Goal: Transaction & Acquisition: Book appointment/travel/reservation

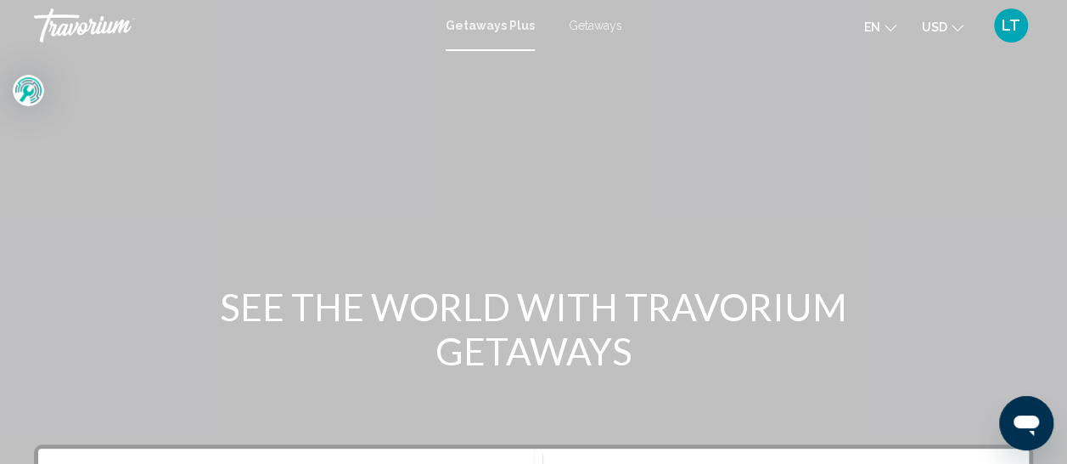
click at [584, 25] on span "Getaways" at bounding box center [595, 26] width 53 height 14
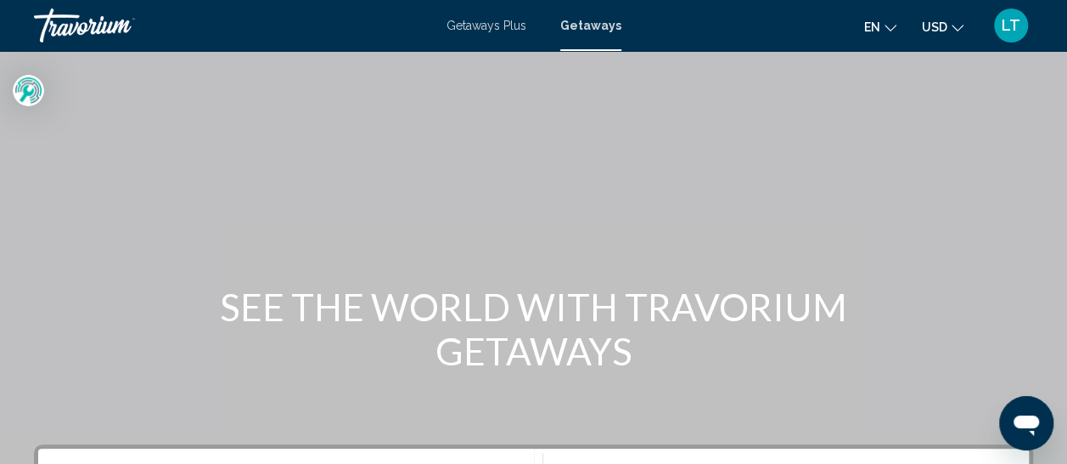
scroll to position [340, 0]
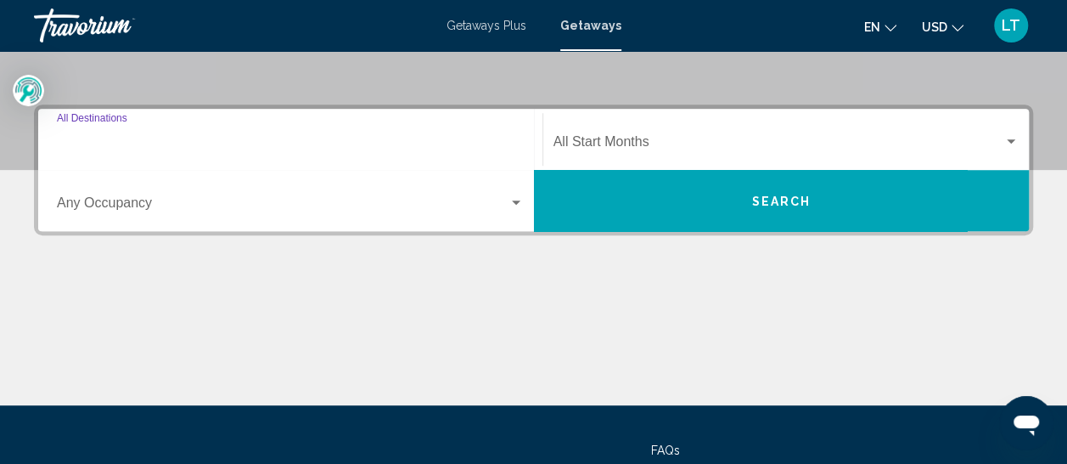
click at [127, 148] on input "Destination All Destinations" at bounding box center [290, 145] width 467 height 15
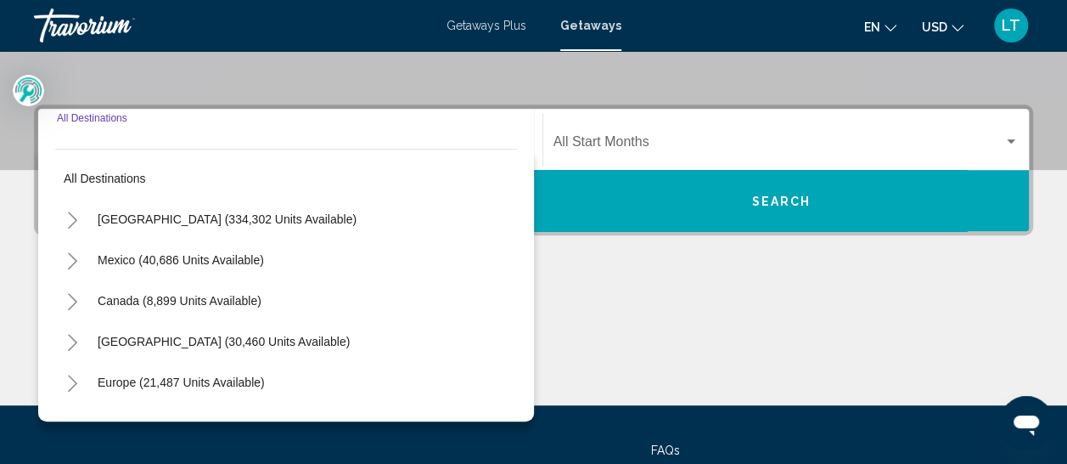
scroll to position [389, 0]
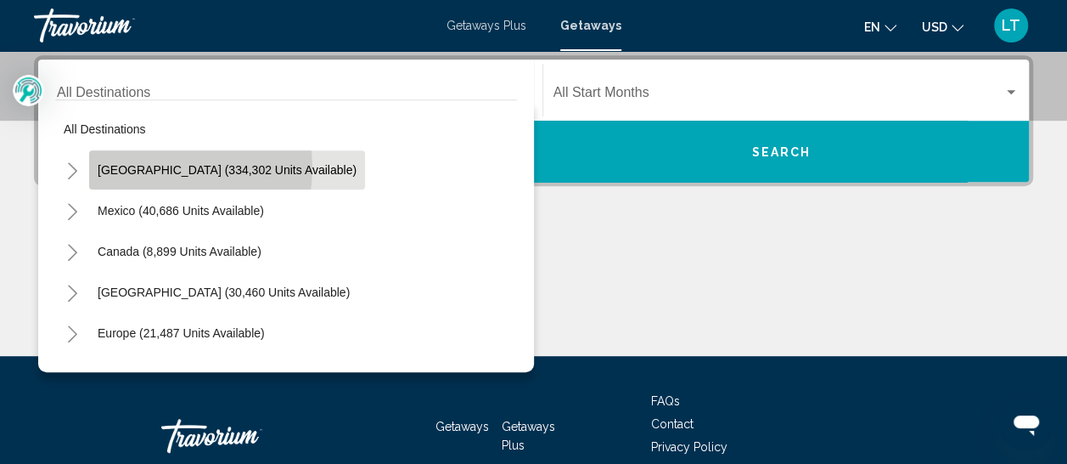
click at [155, 167] on span "[GEOGRAPHIC_DATA] (334,302 units available)" at bounding box center [227, 170] width 259 height 14
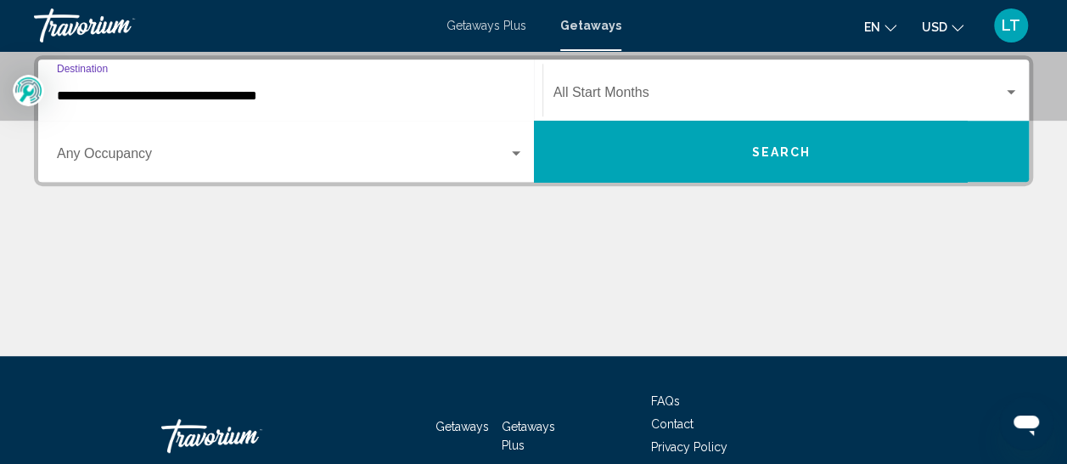
click at [175, 102] on input "**********" at bounding box center [290, 95] width 467 height 15
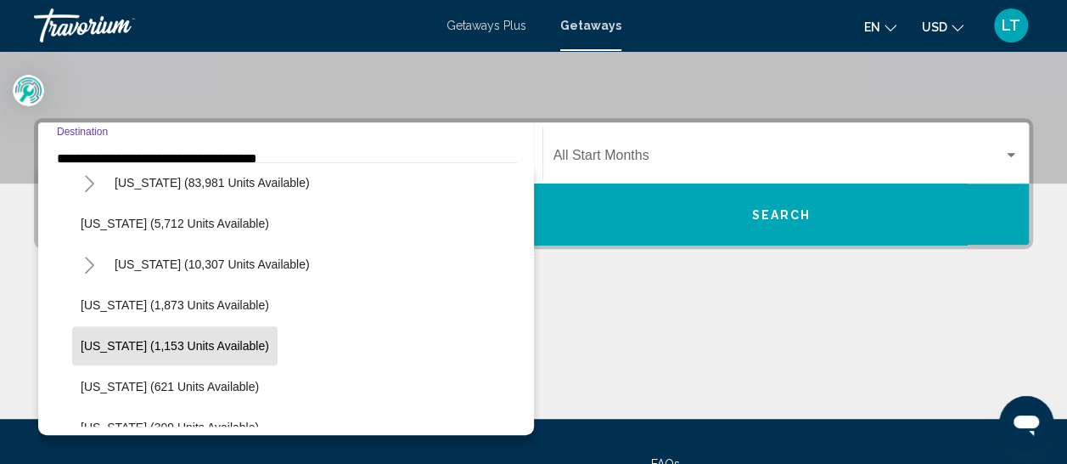
scroll to position [425, 0]
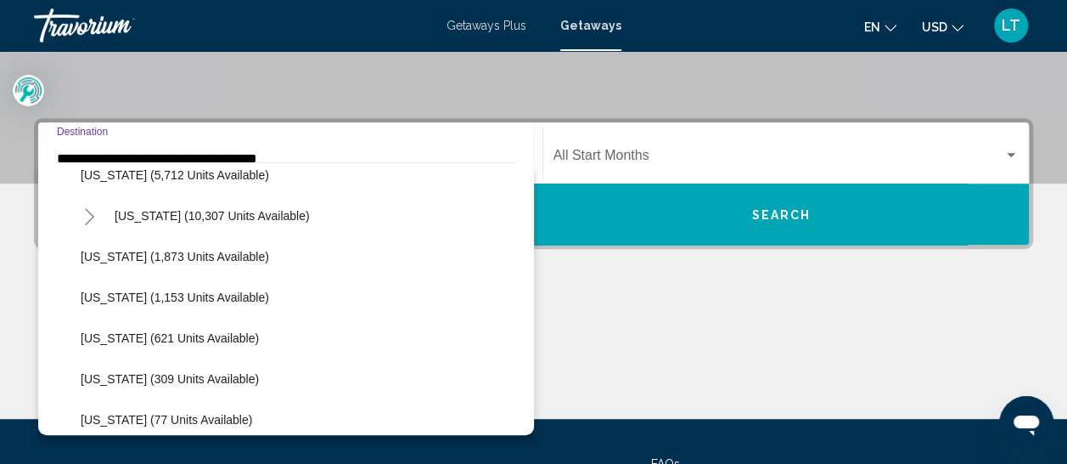
click at [188, 212] on span "[US_STATE] (10,307 units available)" at bounding box center [212, 216] width 195 height 14
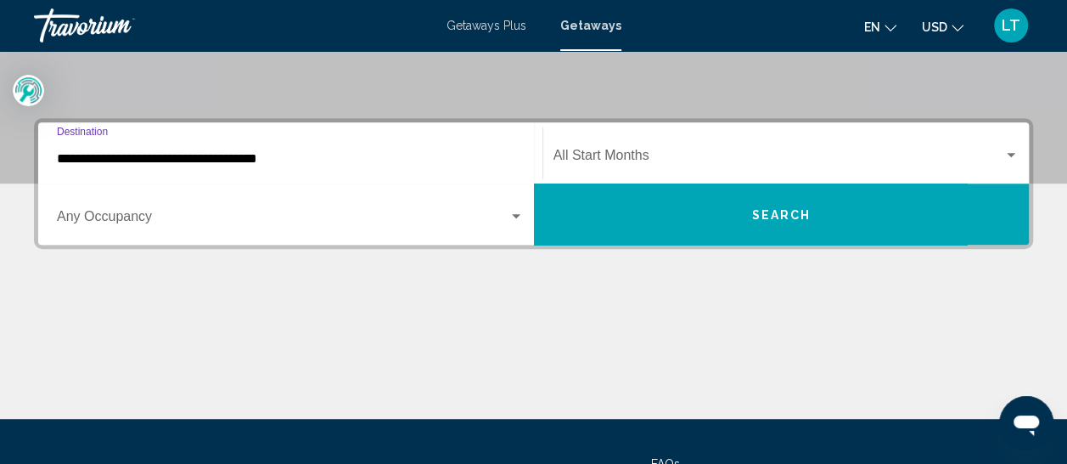
type input "**********"
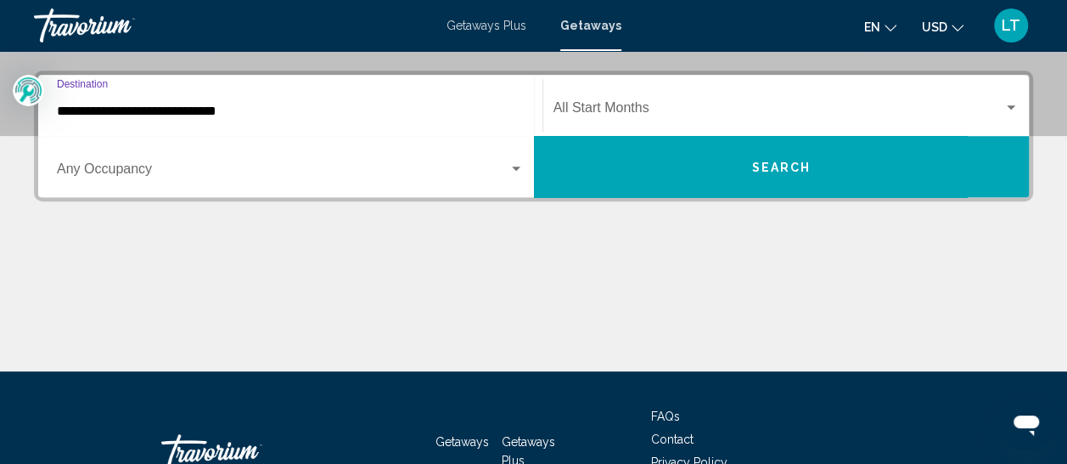
scroll to position [389, 0]
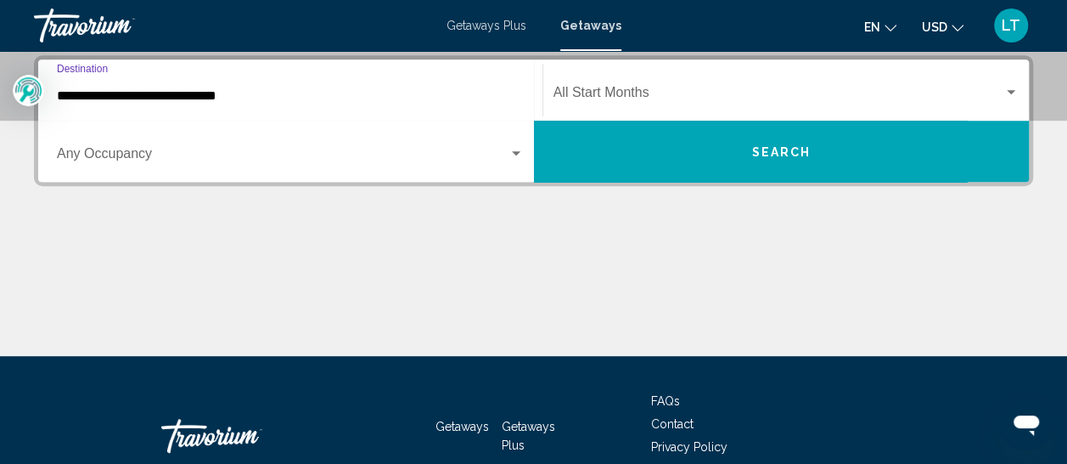
click at [773, 151] on span "Search" at bounding box center [780, 152] width 59 height 14
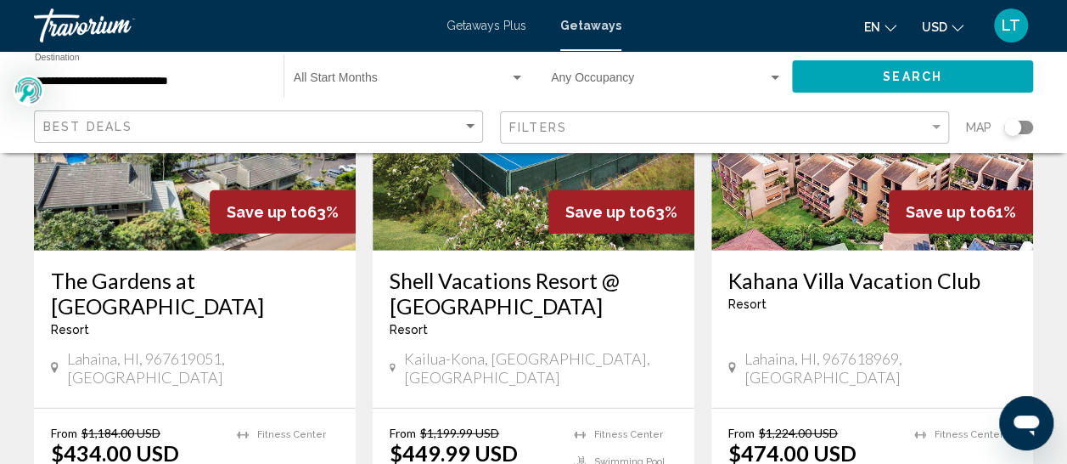
scroll to position [2292, 0]
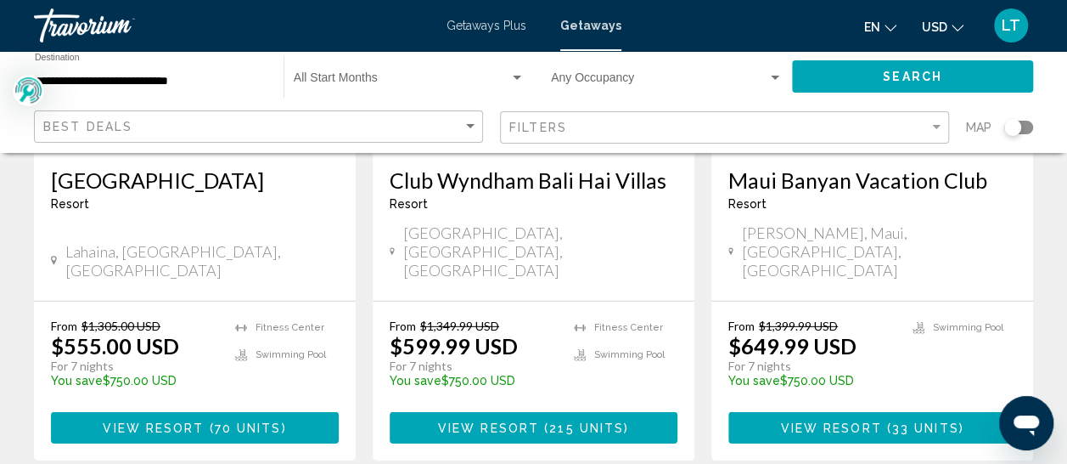
scroll to position [2377, 0]
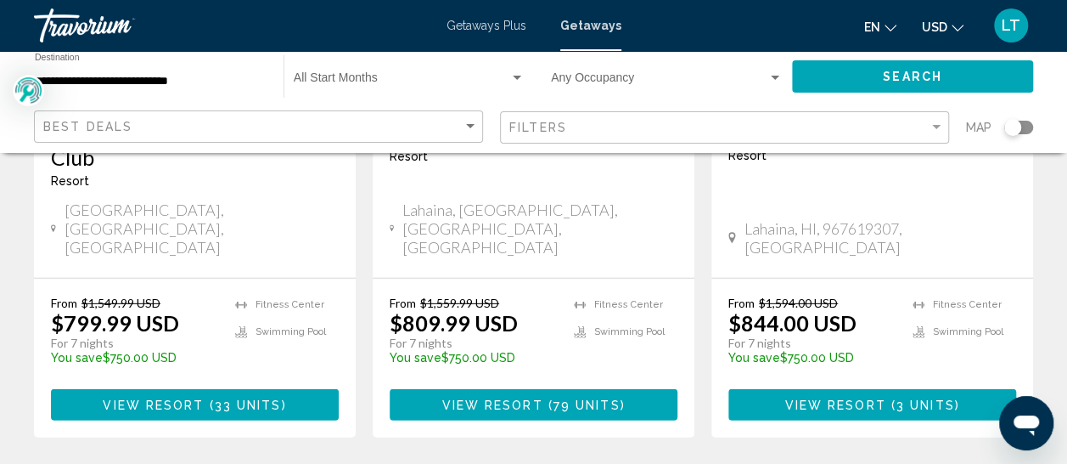
scroll to position [2377, 0]
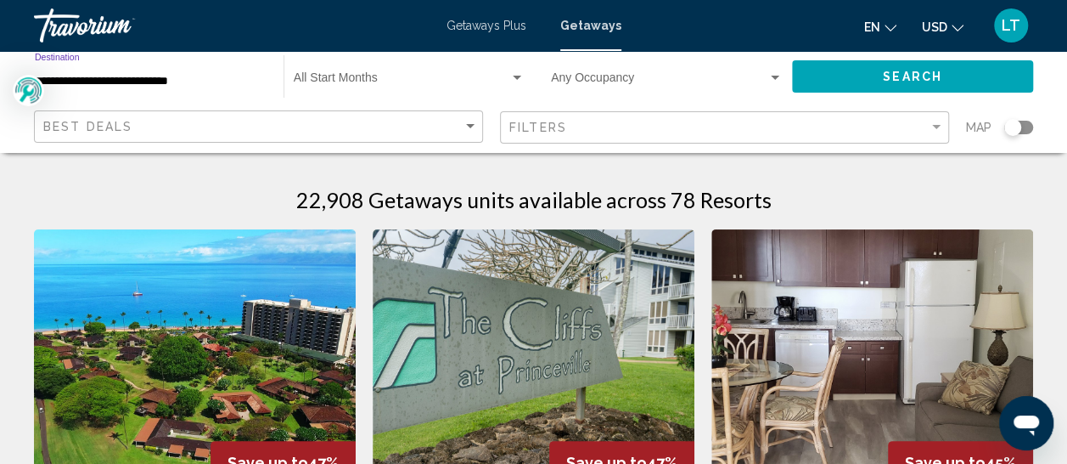
click at [109, 87] on input "**********" at bounding box center [151, 82] width 232 height 14
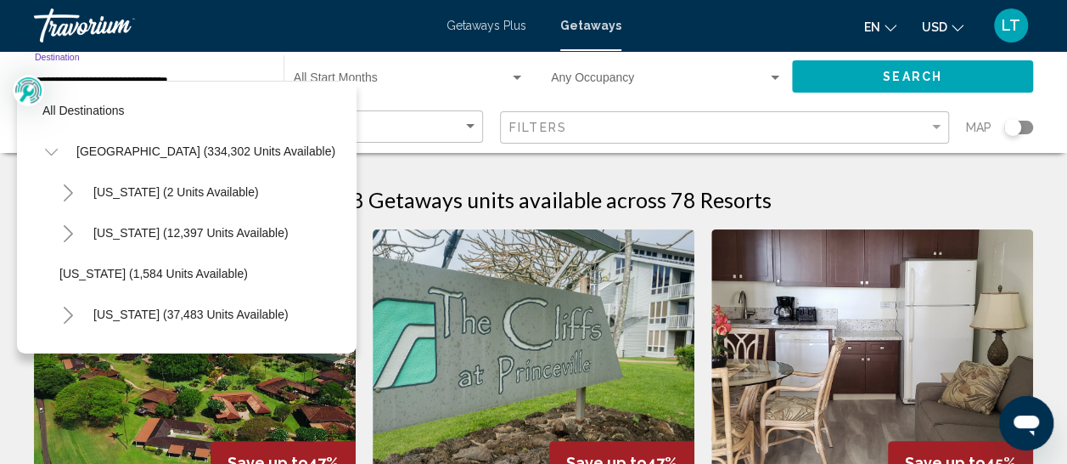
scroll to position [351, 0]
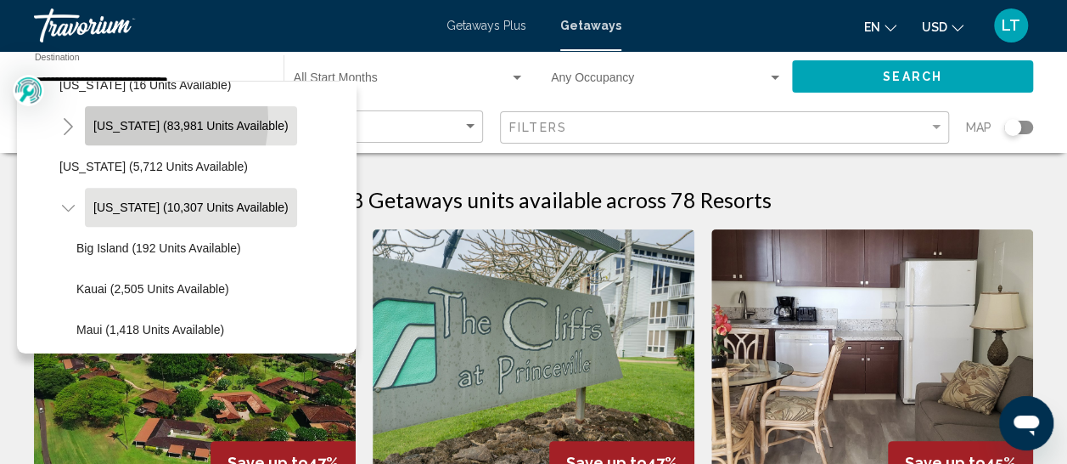
click at [130, 119] on span "[US_STATE] (83,981 units available)" at bounding box center [190, 126] width 195 height 14
type input "**********"
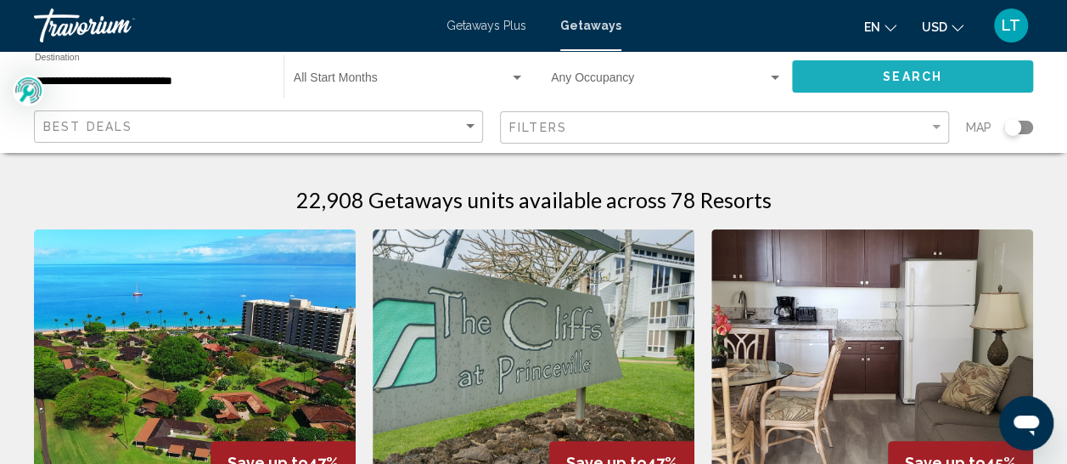
click at [931, 73] on span "Search" at bounding box center [912, 77] width 59 height 14
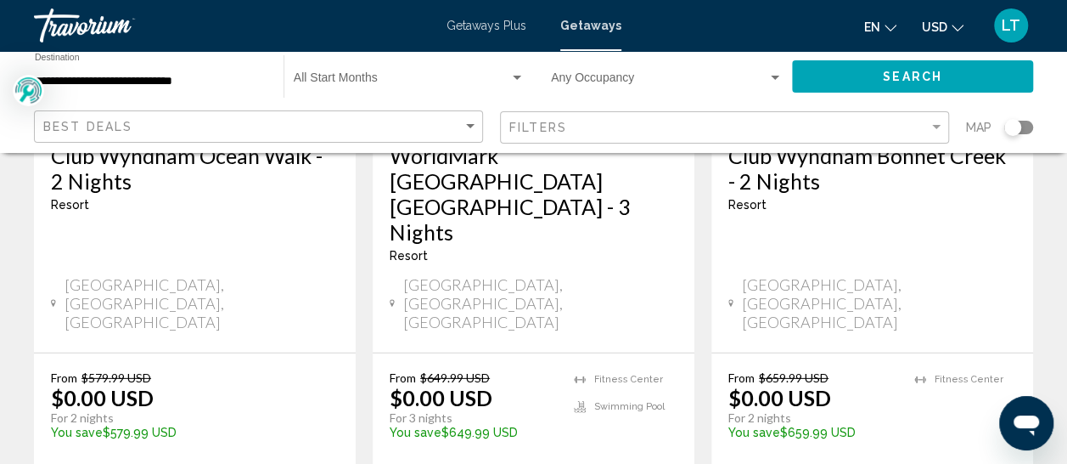
scroll to position [2377, 0]
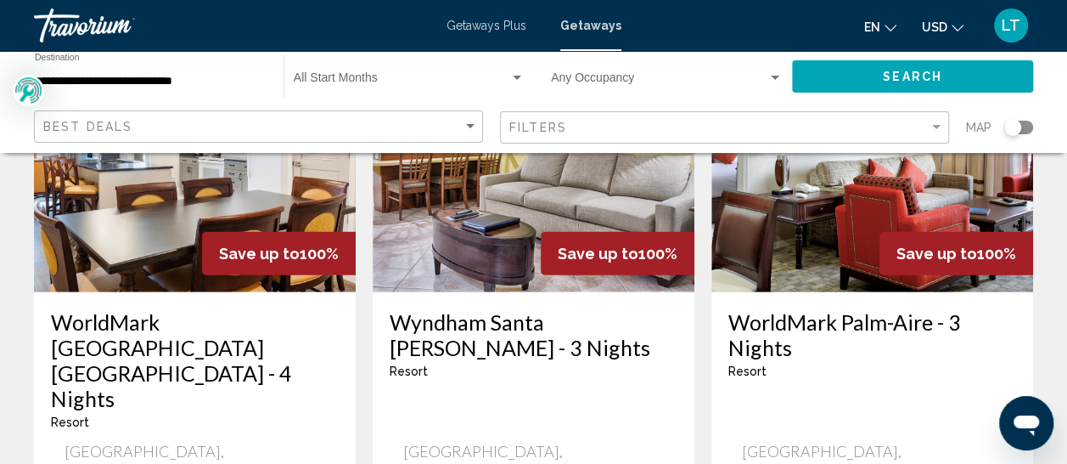
scroll to position [2292, 0]
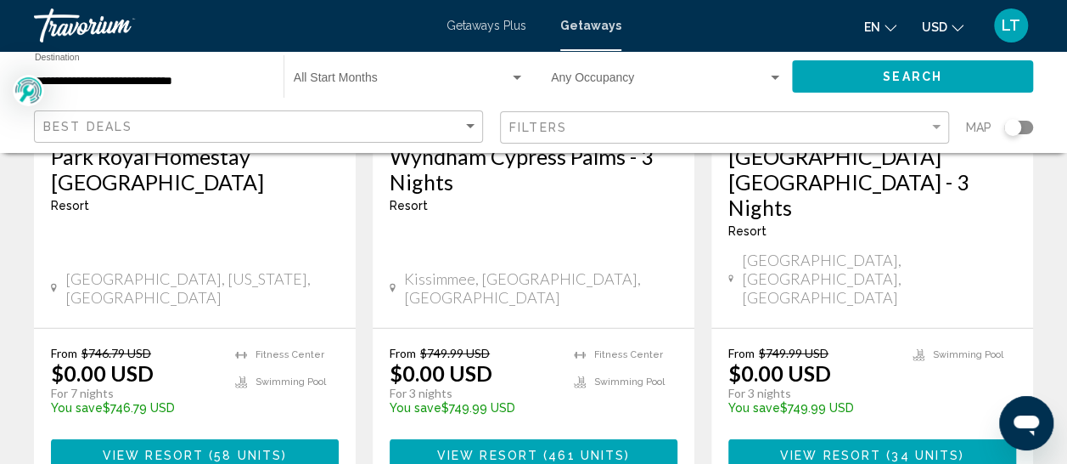
scroll to position [2377, 0]
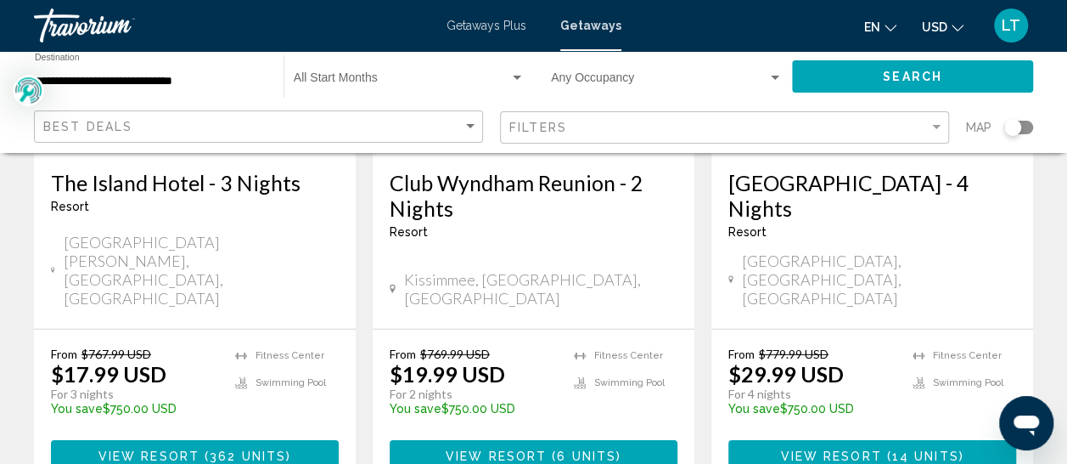
scroll to position [2377, 0]
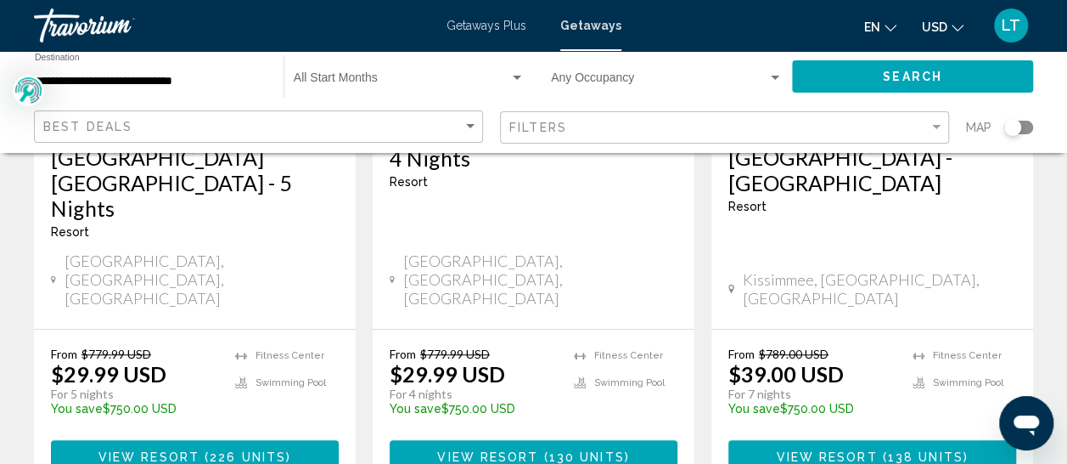
scroll to position [425, 0]
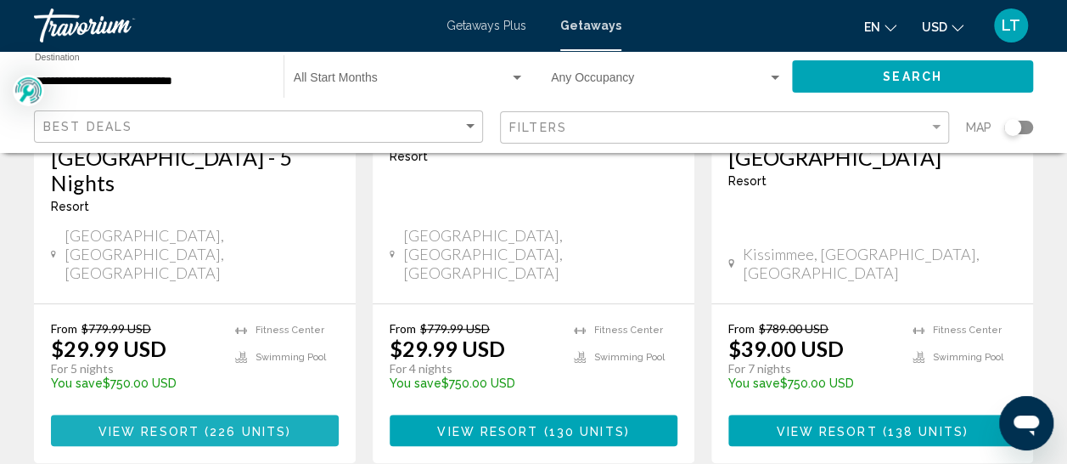
click at [249, 424] on span "226 units" at bounding box center [248, 431] width 76 height 14
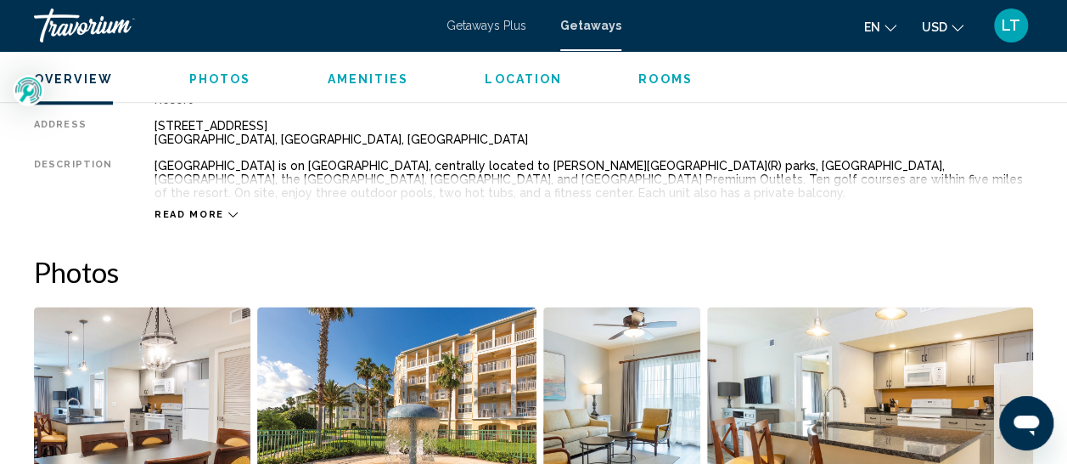
scroll to position [987, 0]
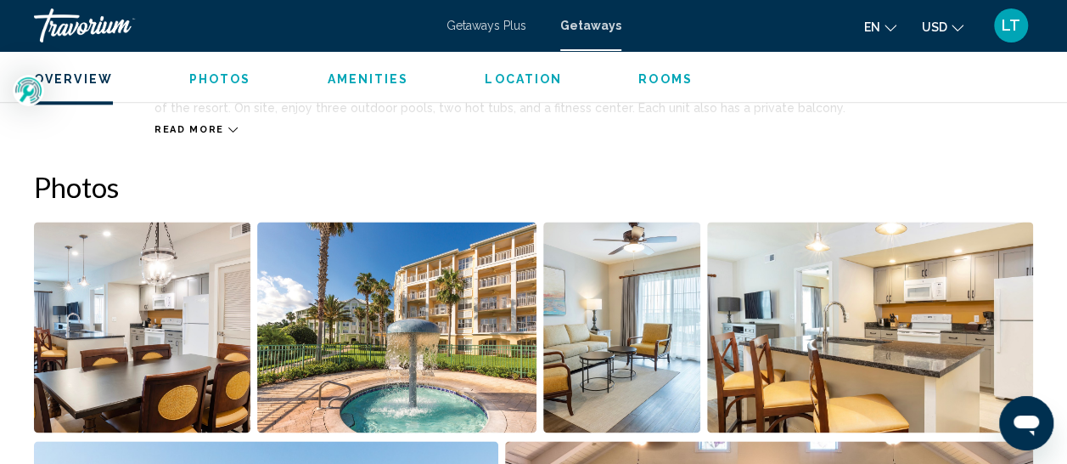
click at [222, 124] on div "Read more" at bounding box center [196, 129] width 83 height 11
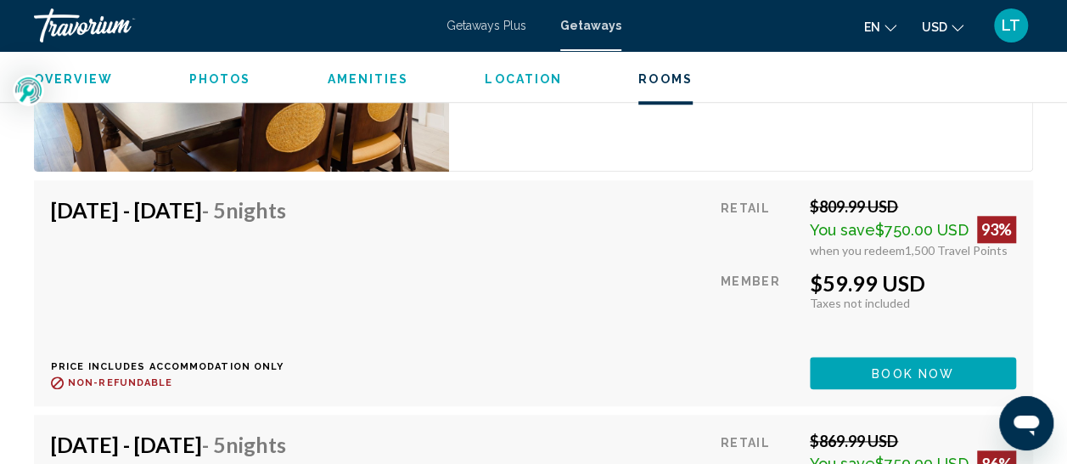
scroll to position [3958, 0]
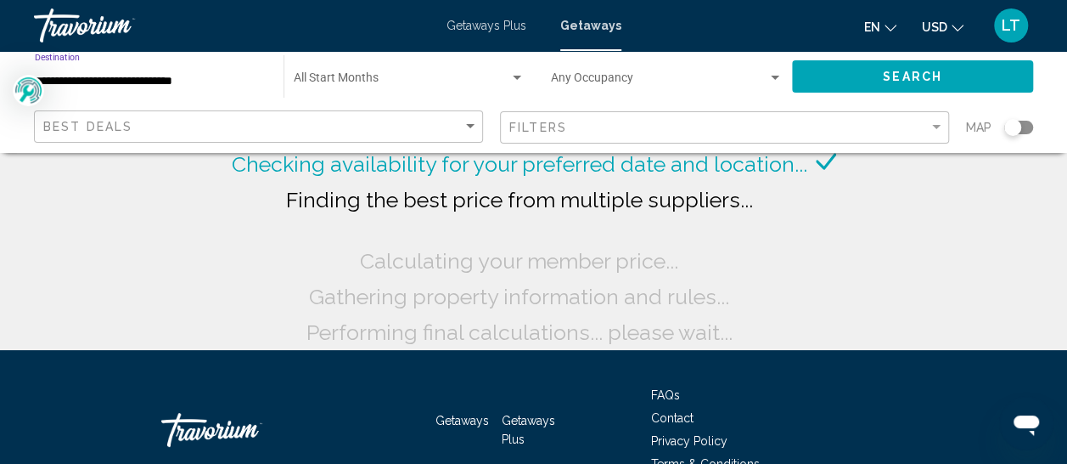
click at [155, 82] on input "**********" at bounding box center [151, 82] width 232 height 14
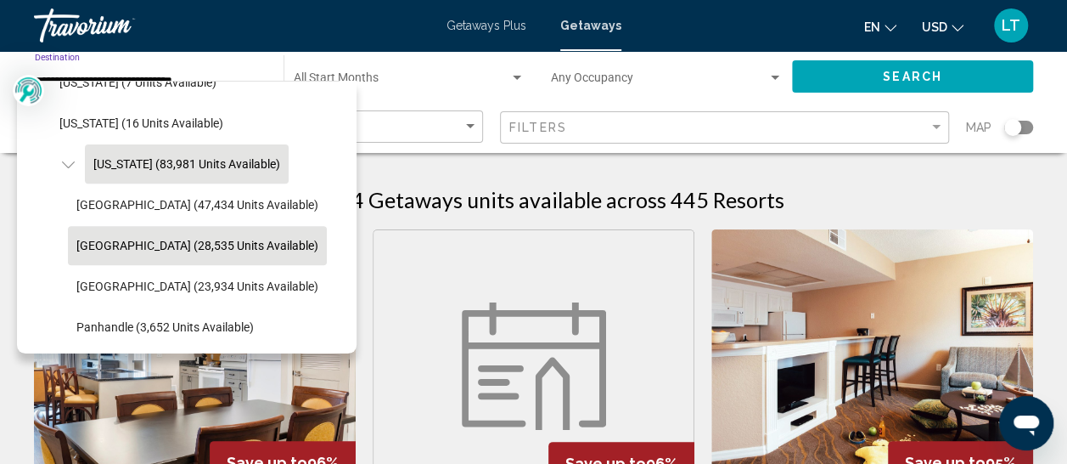
scroll to position [340, 0]
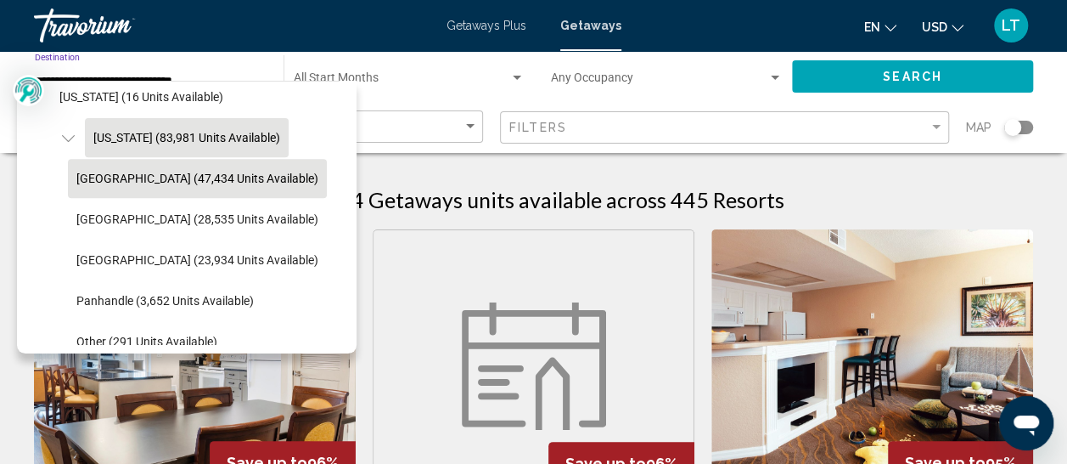
click at [219, 177] on span "[GEOGRAPHIC_DATA] (47,434 units available)" at bounding box center [197, 178] width 242 height 14
type input "**********"
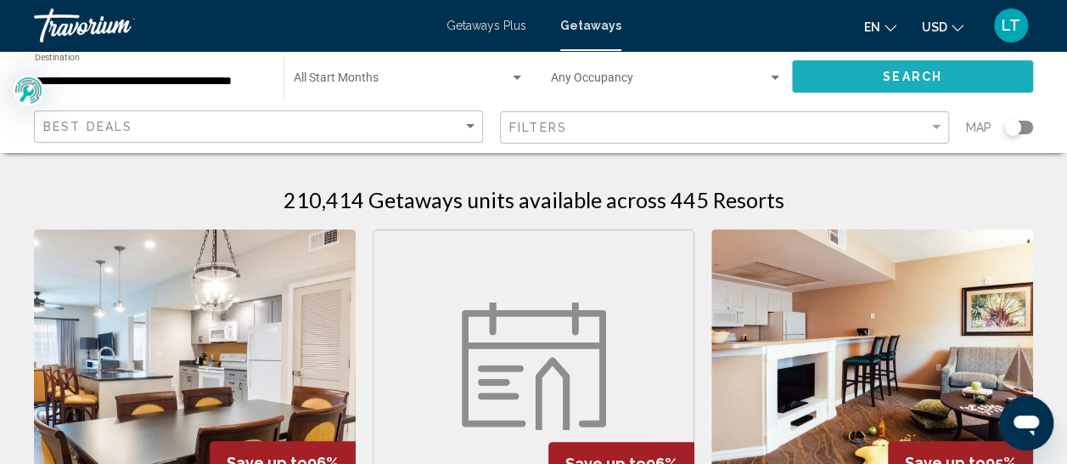
click at [905, 83] on span "Search" at bounding box center [912, 77] width 59 height 14
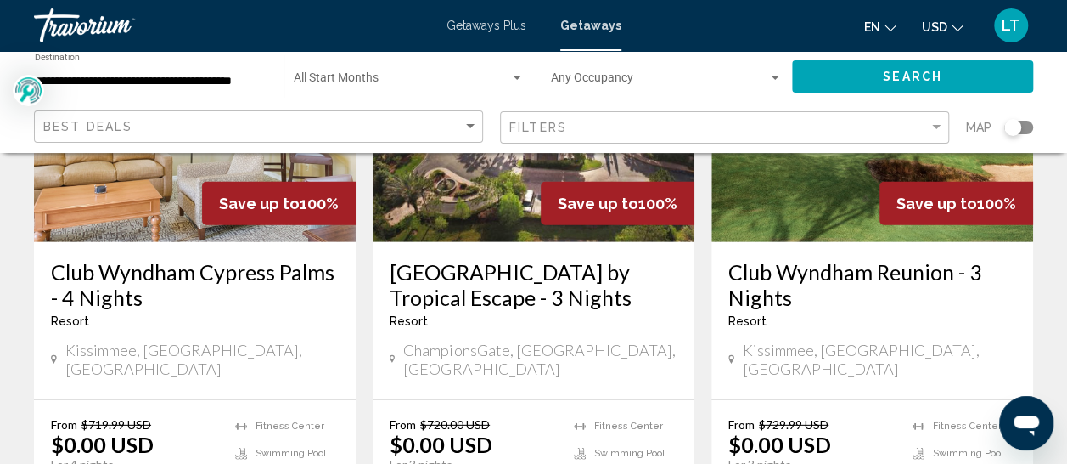
scroll to position [2292, 0]
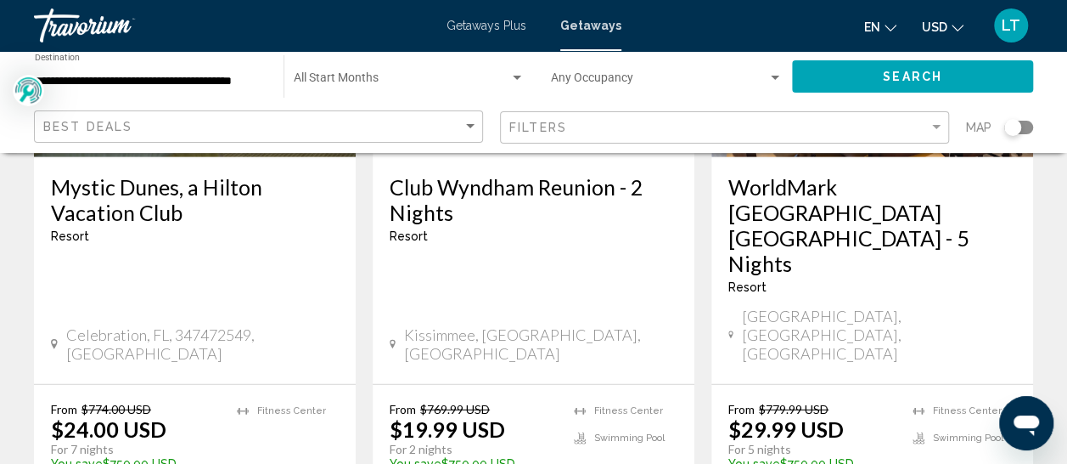
scroll to position [2377, 0]
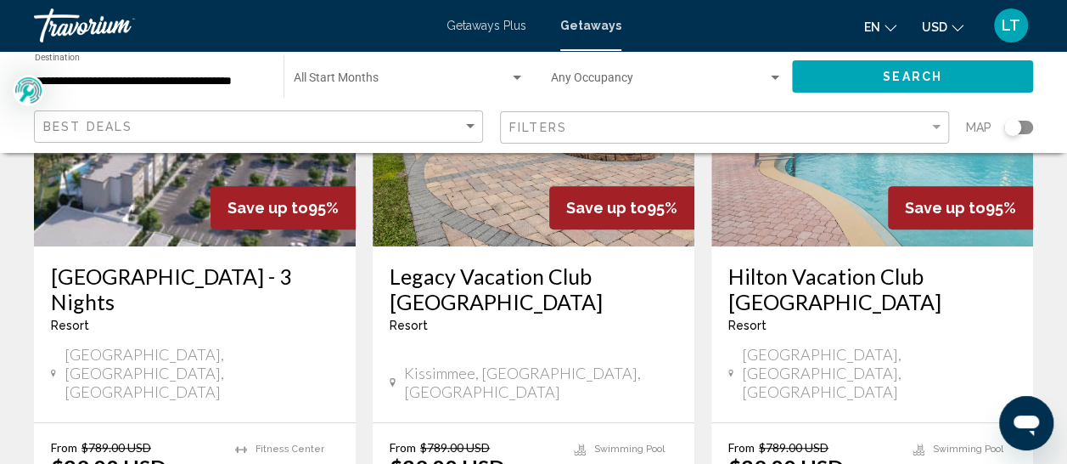
scroll to position [340, 0]
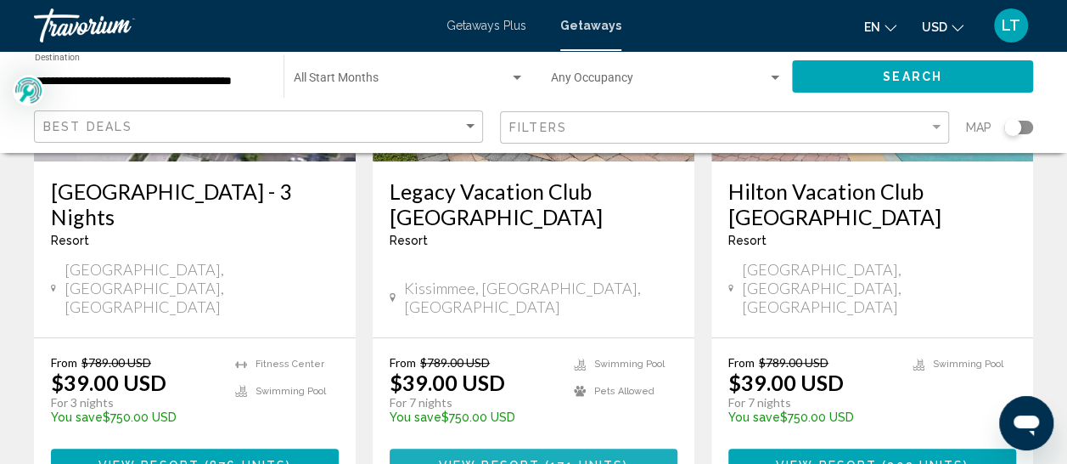
click at [547, 458] on span "( 171 units )" at bounding box center [584, 465] width 88 height 14
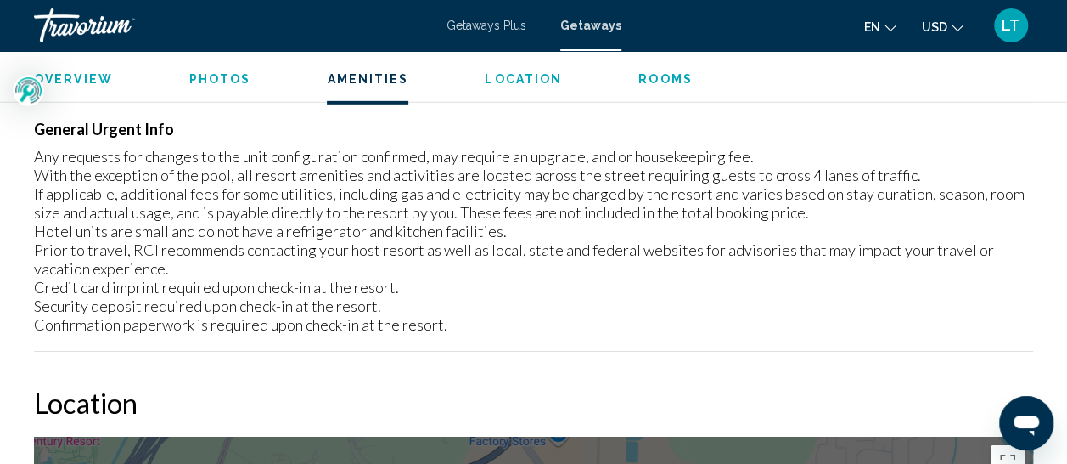
scroll to position [2345, 0]
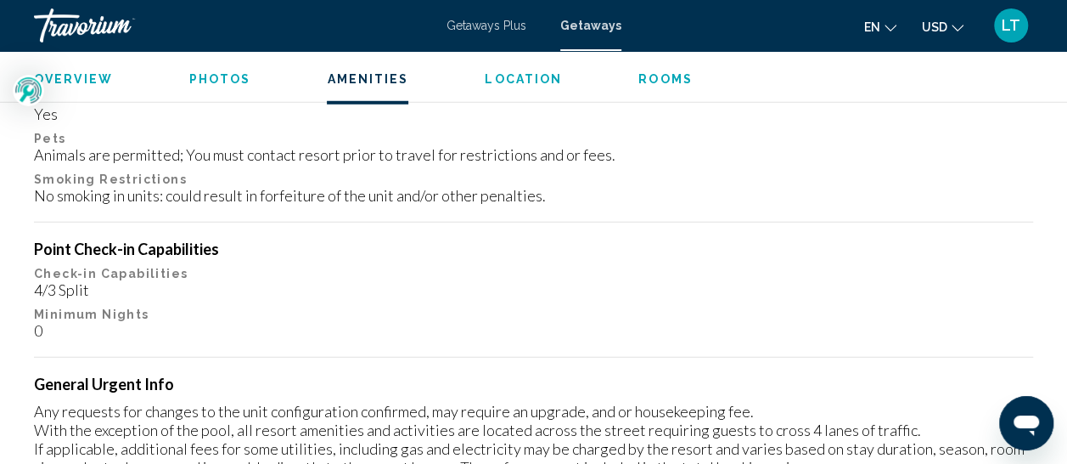
click at [224, 80] on span "Photos" at bounding box center [220, 79] width 62 height 14
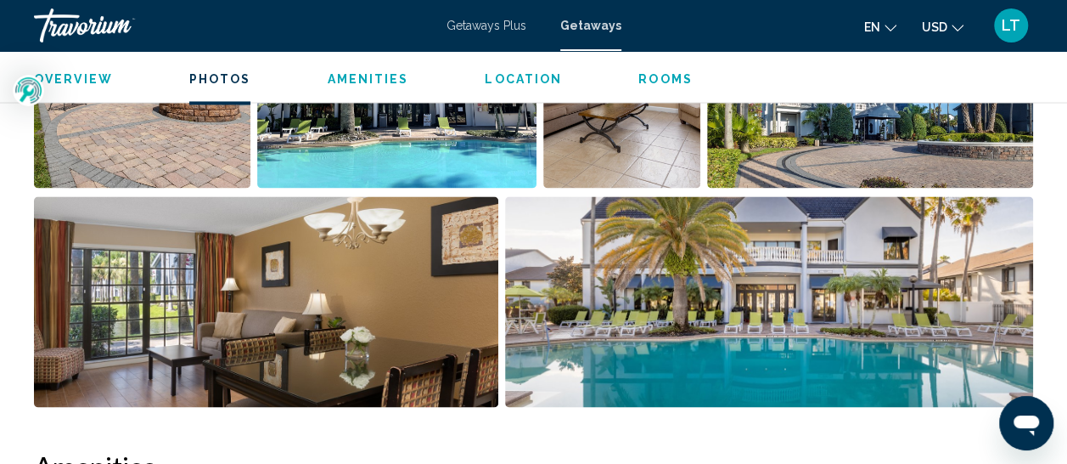
scroll to position [1139, 0]
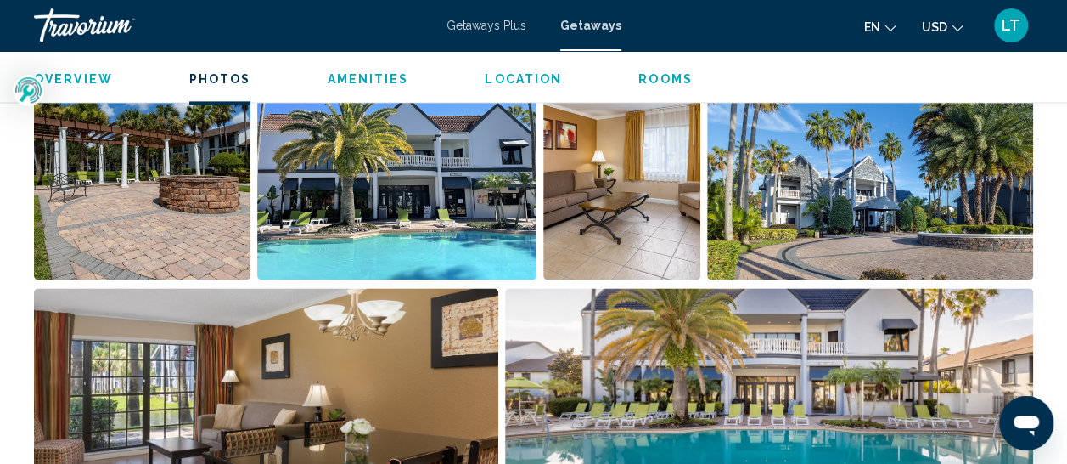
click at [363, 80] on span "Amenities" at bounding box center [368, 79] width 82 height 14
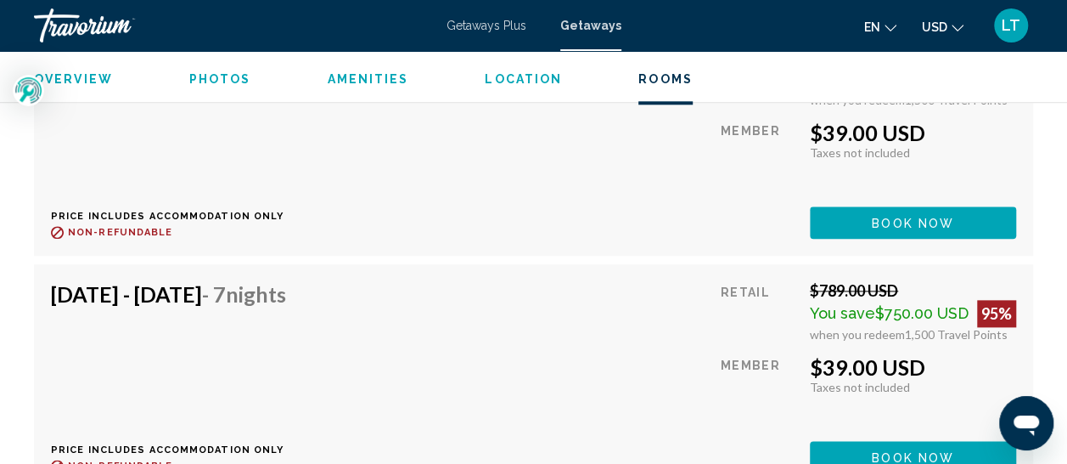
scroll to position [4124, 0]
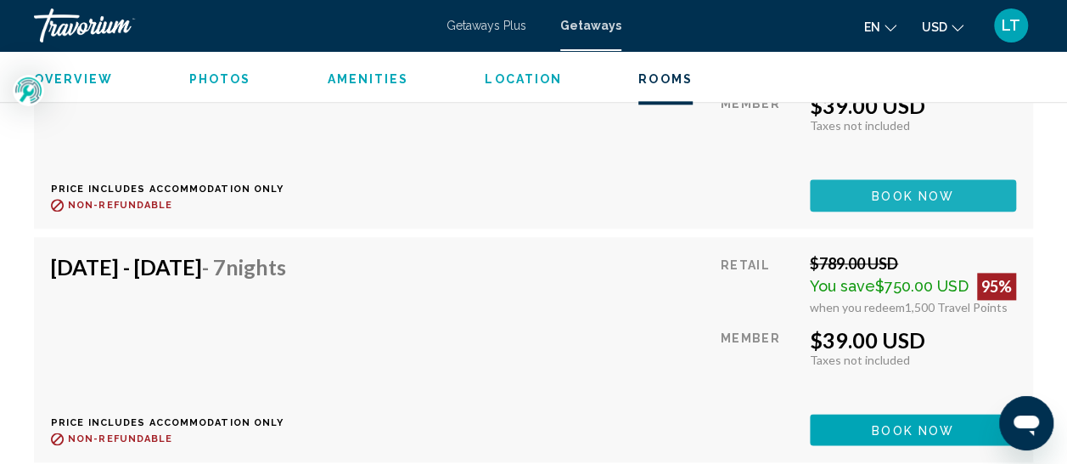
click at [880, 189] on span "Book now" at bounding box center [913, 196] width 82 height 14
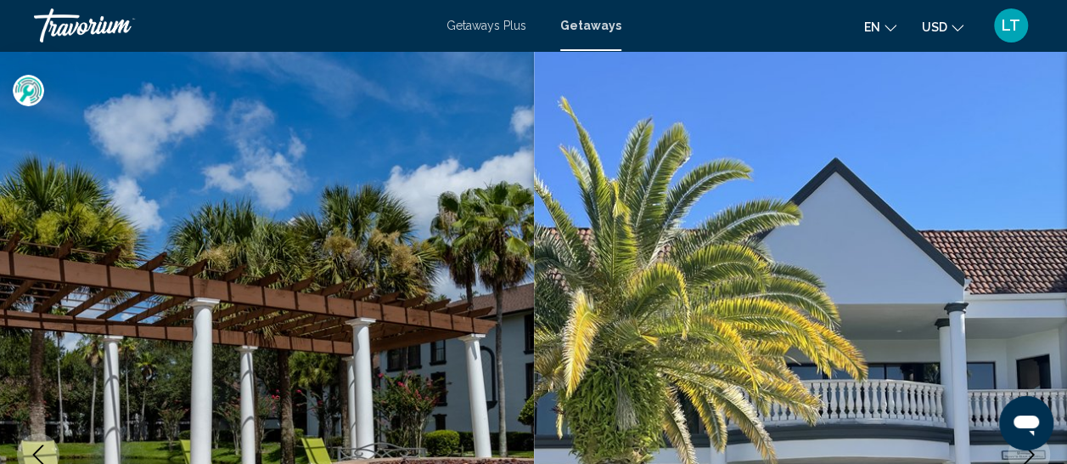
scroll to position [222, 0]
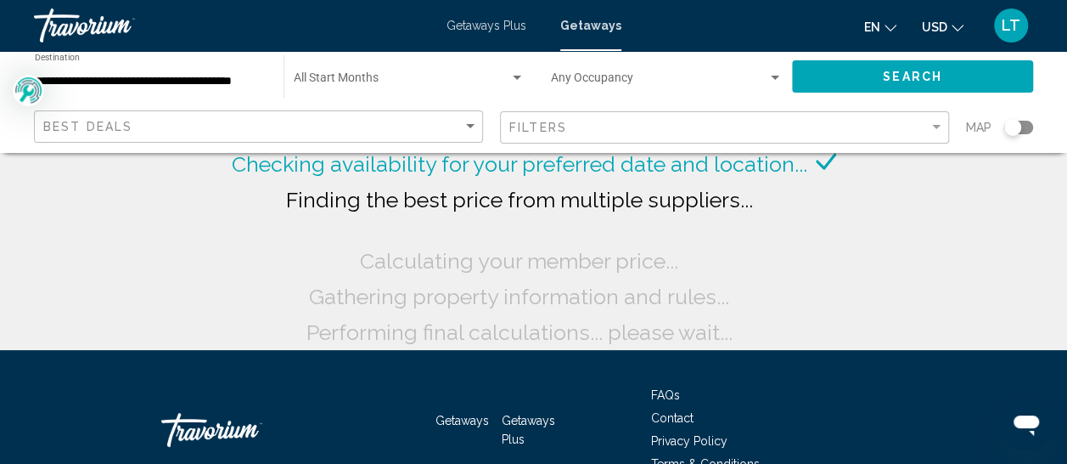
click at [77, 82] on input "**********" at bounding box center [151, 82] width 232 height 14
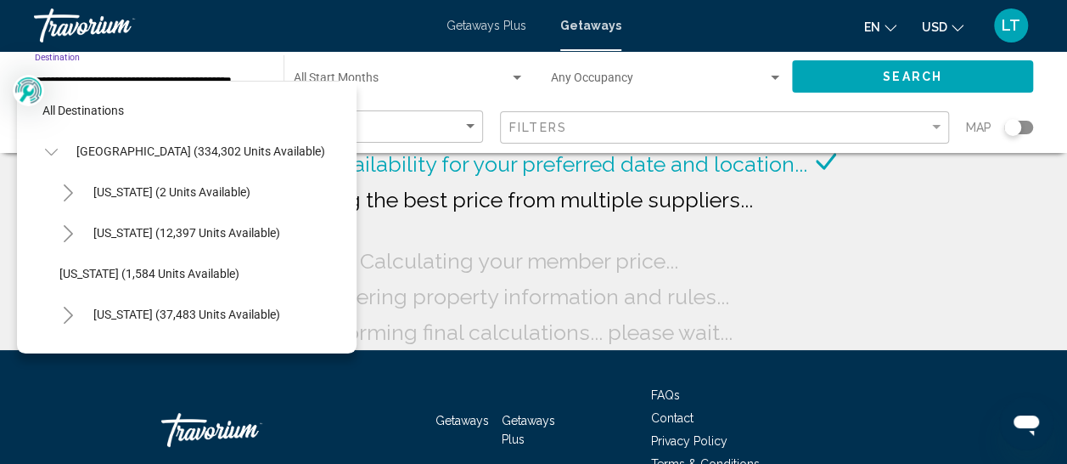
scroll to position [311, 3]
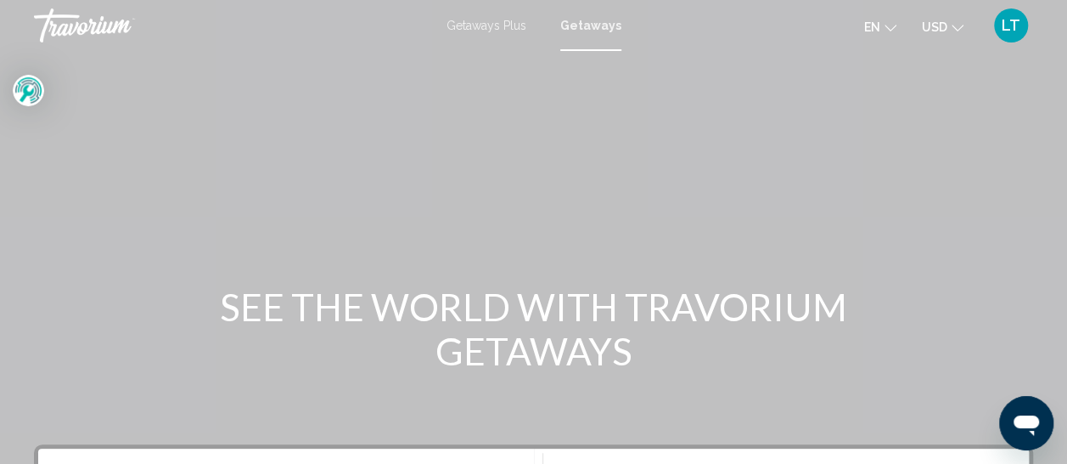
click at [598, 23] on span "Getaways" at bounding box center [590, 26] width 61 height 14
click at [588, 19] on span "Getaways" at bounding box center [590, 26] width 61 height 14
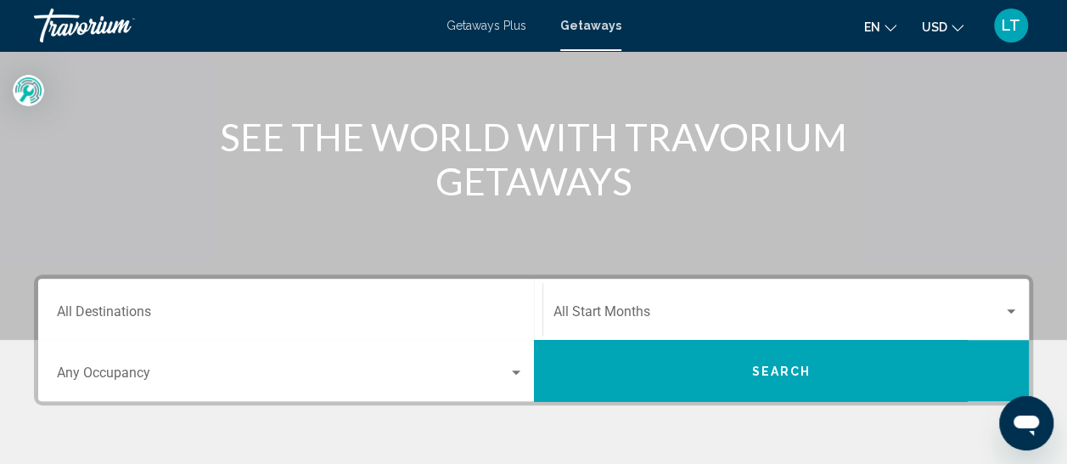
scroll to position [255, 0]
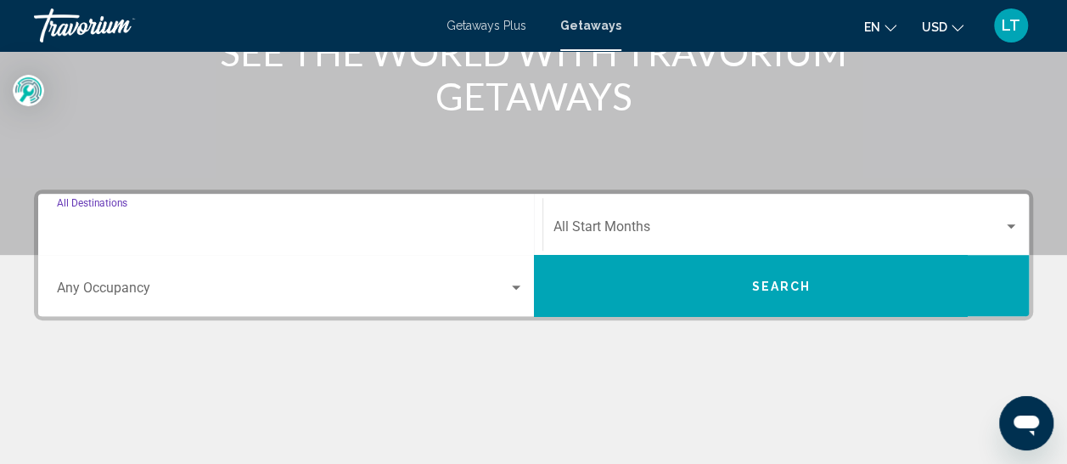
click at [121, 234] on input "Destination All Destinations" at bounding box center [290, 229] width 467 height 15
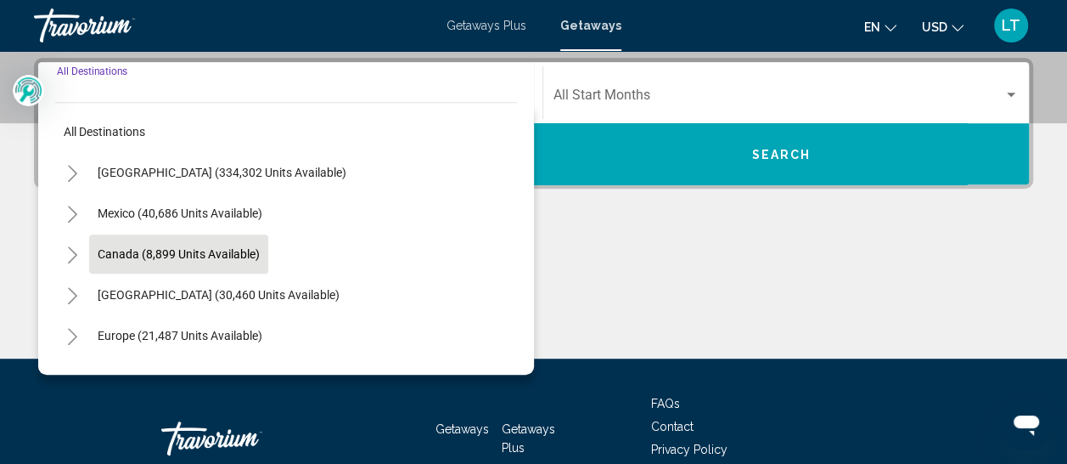
scroll to position [389, 0]
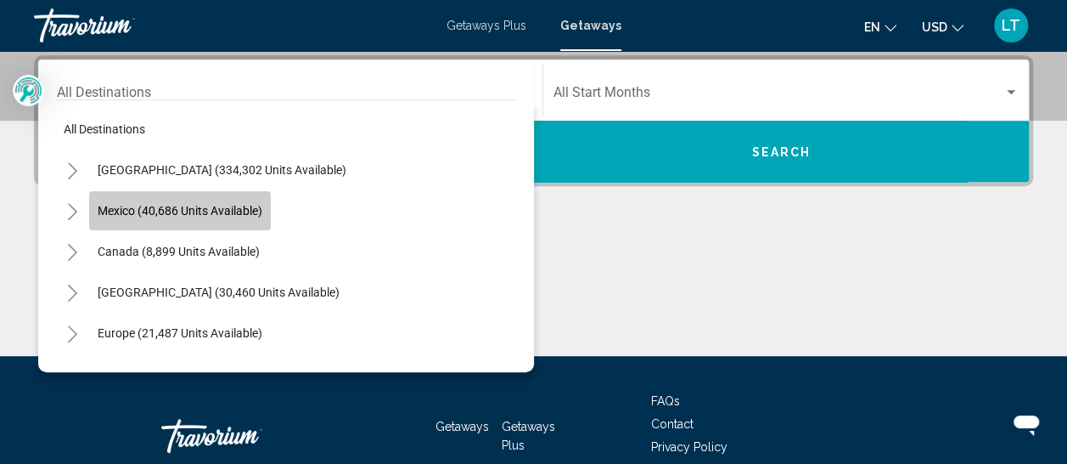
click at [147, 207] on span "Mexico (40,686 units available)" at bounding box center [180, 211] width 165 height 14
type input "**********"
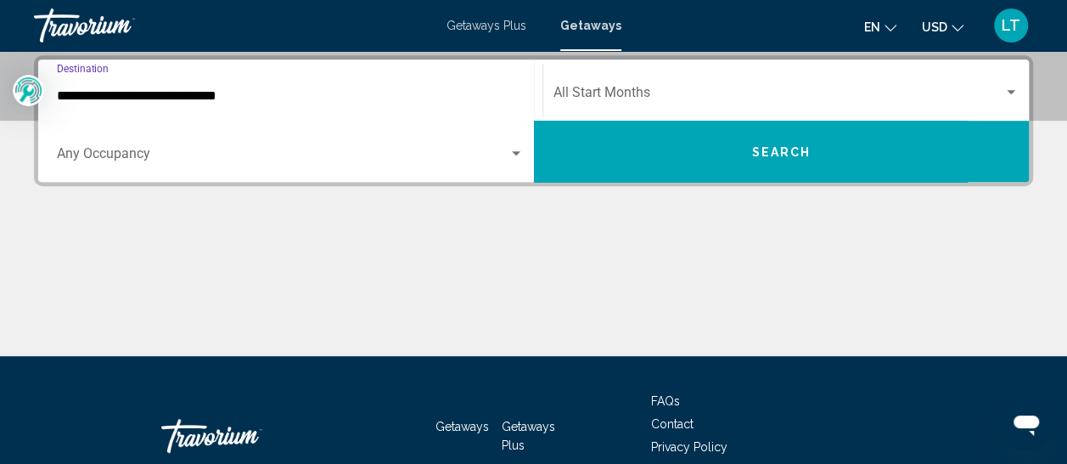
click at [756, 141] on button "Search" at bounding box center [782, 151] width 496 height 61
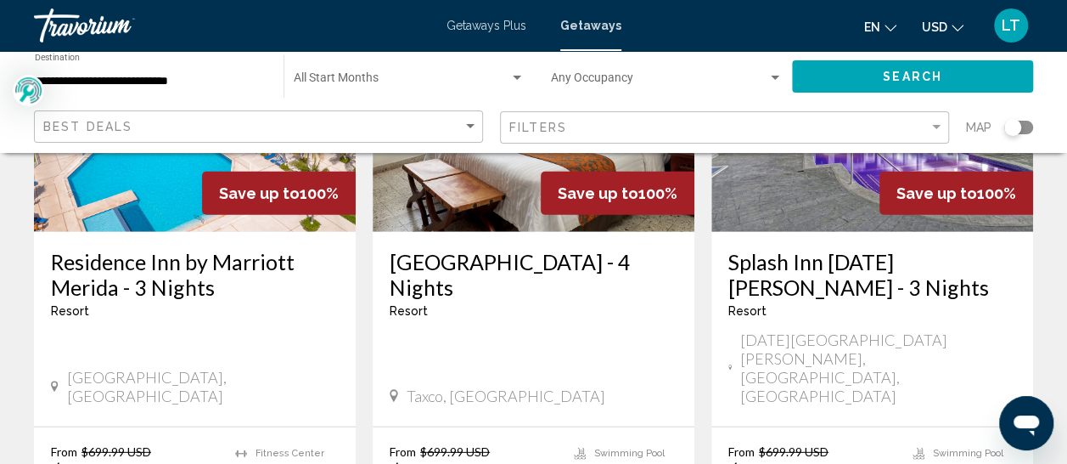
scroll to position [2207, 0]
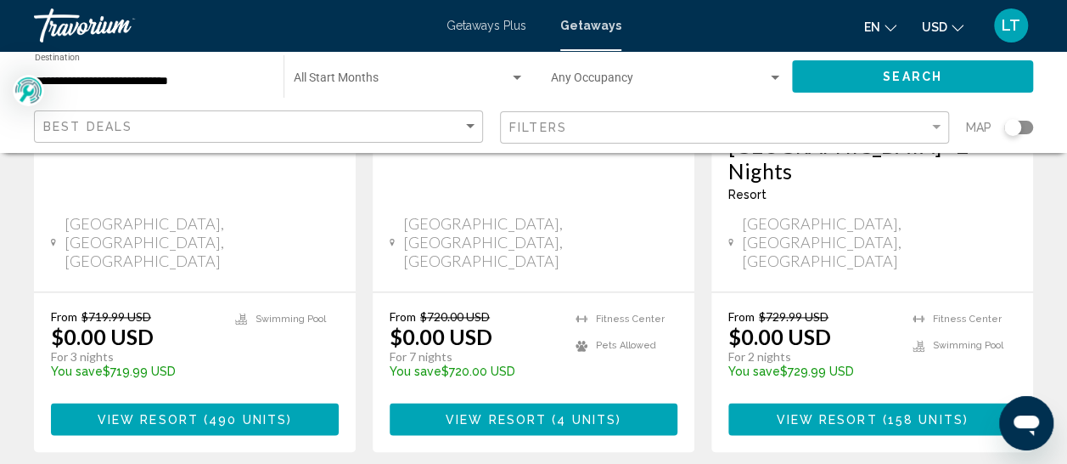
scroll to position [1104, 0]
